Goal: Information Seeking & Learning: Compare options

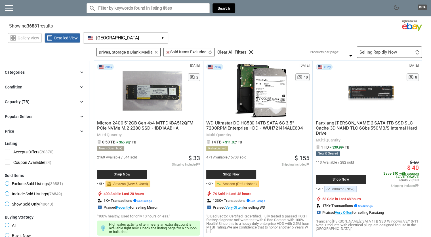
click at [111, 35] on button "[GEOGRAPHIC_DATA] [GEOGRAPHIC_DATA] ▾" at bounding box center [125, 37] width 85 height 11
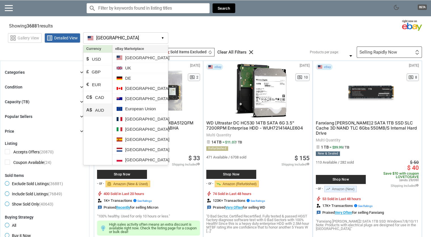
click at [102, 110] on li "A$ AUD" at bounding box center [97, 110] width 29 height 13
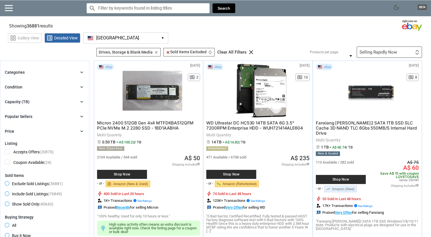
click at [135, 34] on button "[GEOGRAPHIC_DATA] [GEOGRAPHIC_DATA] ▾" at bounding box center [125, 37] width 85 height 11
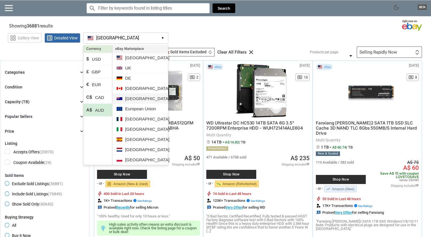
click at [142, 96] on li "[GEOGRAPHIC_DATA]" at bounding box center [140, 99] width 56 height 10
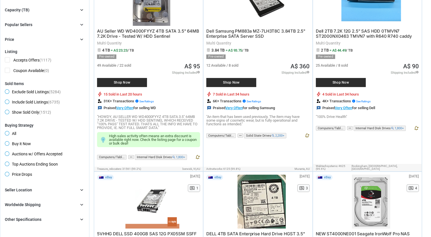
scroll to position [153, 0]
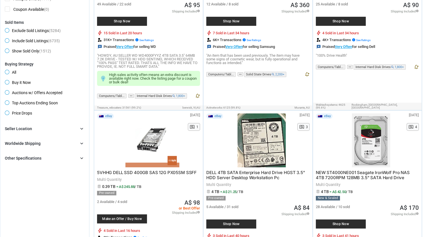
click at [53, 131] on div "Seller Location chevron_right" at bounding box center [45, 128] width 80 height 7
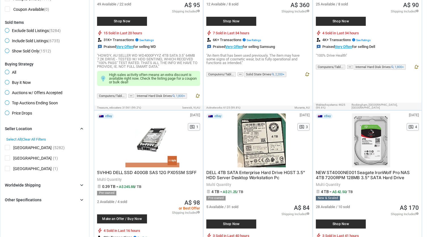
click at [56, 129] on div "Seller Location chevron_right" at bounding box center [45, 128] width 80 height 7
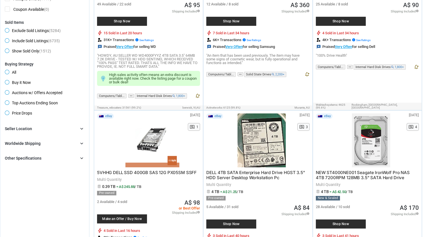
click at [47, 156] on div "Other Specifications chevron_right" at bounding box center [45, 158] width 80 height 7
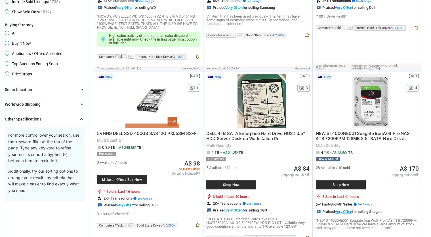
scroll to position [123, 0]
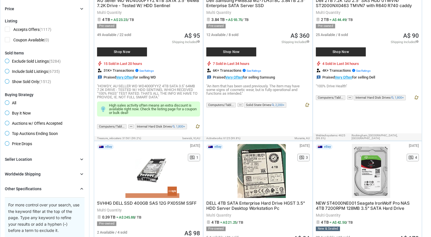
click at [35, 189] on div "Other Specifications" at bounding box center [23, 189] width 37 height 6
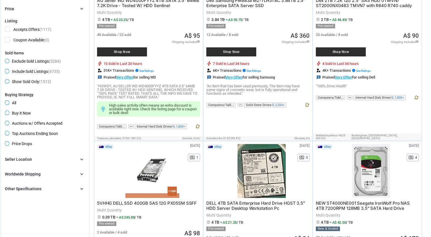
scroll to position [0, 0]
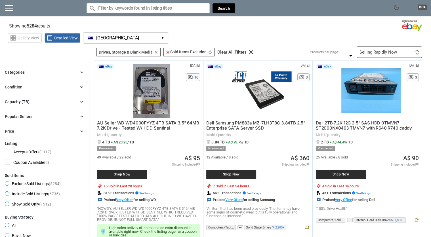
click at [33, 100] on div "Capacity (TB) chevron_right" at bounding box center [45, 101] width 80 height 7
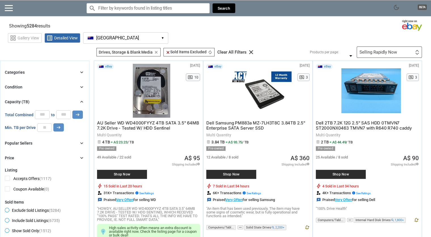
click at [45, 127] on input "*" at bounding box center [44, 127] width 15 height 9
click at [45, 127] on input "**" at bounding box center [44, 127] width 15 height 9
click at [45, 130] on input "**" at bounding box center [44, 127] width 15 height 9
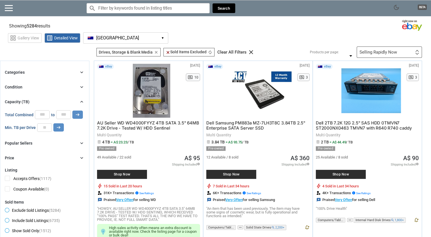
click at [47, 128] on input "**" at bounding box center [44, 127] width 15 height 9
click at [61, 130] on icon "arrow_right_alt" at bounding box center [58, 127] width 5 height 5
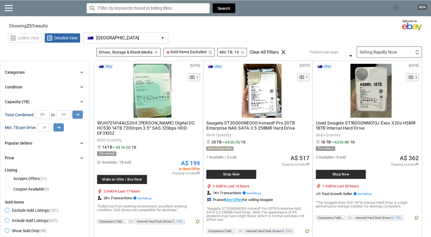
click at [191, 161] on span "A$ 199" at bounding box center [190, 164] width 19 height 6
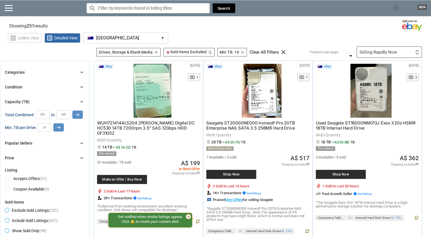
click at [275, 33] on div "grid_view Gallery View list_alt Detailed View [GEOGRAPHIC_DATA] AU ▾ Currency $…" at bounding box center [219, 37] width 423 height 13
click at [197, 53] on span "clear Sold Items Excluded" at bounding box center [186, 52] width 41 height 5
click at [202, 37] on div "grid_view Gallery View list_alt Detailed View [GEOGRAPHIC_DATA] AU ▾ Currency $…" at bounding box center [219, 37] width 423 height 13
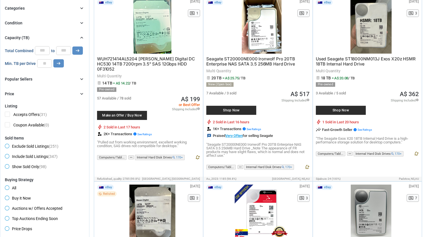
scroll to position [92, 0]
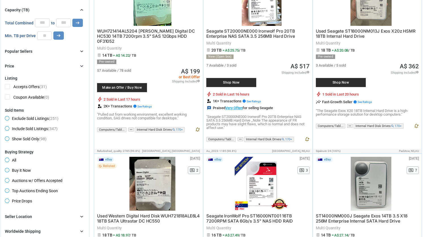
click at [47, 35] on input "**" at bounding box center [44, 35] width 15 height 9
click at [59, 37] on icon "arrow_right_alt" at bounding box center [58, 35] width 5 height 5
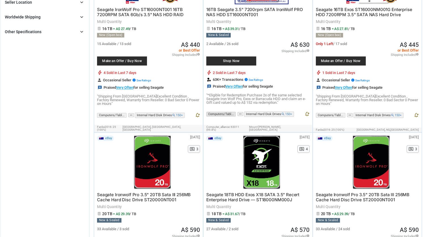
scroll to position [337, 0]
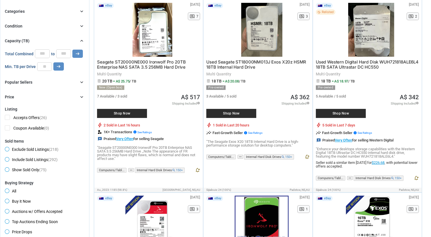
scroll to position [61, 0]
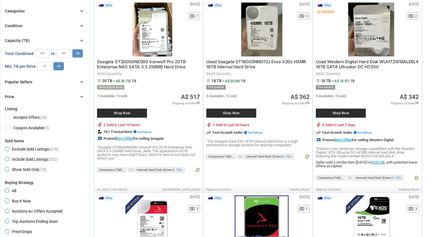
click at [47, 69] on input "**" at bounding box center [44, 66] width 15 height 9
type input "**"
click at [47, 69] on input "**" at bounding box center [44, 66] width 15 height 9
click at [62, 70] on button "arrow_right_alt" at bounding box center [58, 66] width 10 height 8
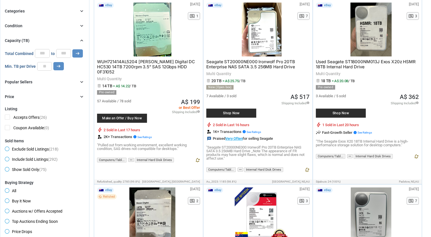
click at [150, 60] on span "WUH721414AL5204 [PERSON_NAME] Digital DC HC530 14TB 7200rpm 3.5" SAS 12Gbps HDD…" at bounding box center [146, 67] width 98 height 16
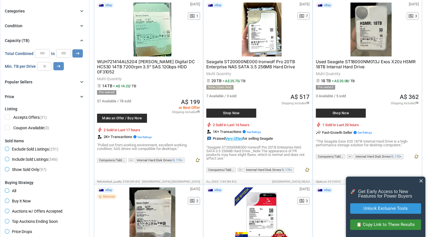
click at [420, 180] on span "close" at bounding box center [421, 181] width 6 height 6
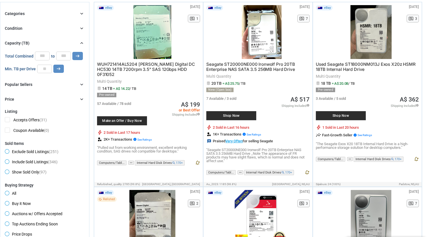
scroll to position [31, 0]
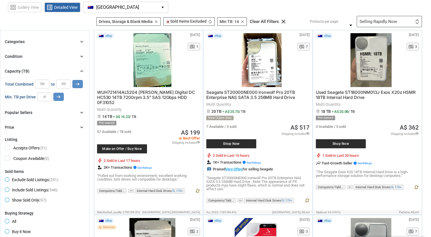
click at [281, 114] on div "Seagate ST20000NE000 Ironwolf Pro 20TB Enterprise NAS SATA 3.5 256MB Hard Drive…" at bounding box center [257, 139] width 103 height 104
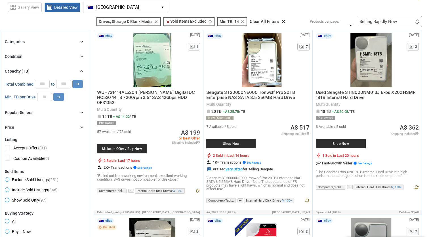
click at [281, 114] on div "Seagate ST20000NE000 Ironwolf Pro 20TB Enterprise NAS SATA 3.5 256MB Hard Drive…" at bounding box center [257, 139] width 103 height 104
click at [278, 116] on div "New (Open box)" at bounding box center [257, 118] width 103 height 5
click at [278, 115] on div "Seagate ST20000NE000 Ironwolf Pro 20TB Enterprise NAS SATA 3.5 256MB Hard Drive…" at bounding box center [257, 139] width 103 height 104
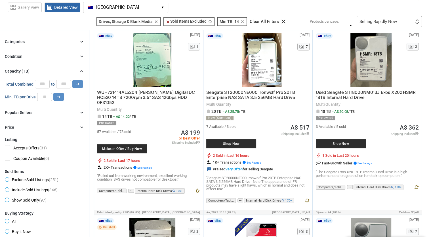
click at [277, 115] on div "Seagate ST20000NE000 Ironwolf Pro 20TB Enterprise NAS SATA 3.5 256MB Hard Drive…" at bounding box center [257, 139] width 103 height 104
click at [273, 114] on div "Seagate ST20000NE000 Ironwolf Pro 20TB Enterprise NAS SATA 3.5 256MB Hard Drive…" at bounding box center [257, 139] width 103 height 104
